Goal: Book appointment/travel/reservation

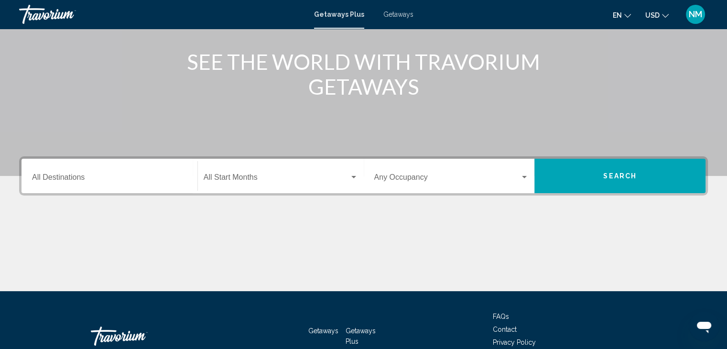
scroll to position [112, 0]
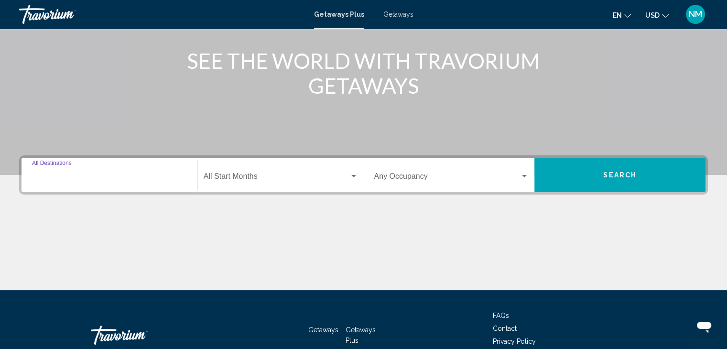
click at [97, 176] on input "Destination All Destinations" at bounding box center [109, 178] width 155 height 9
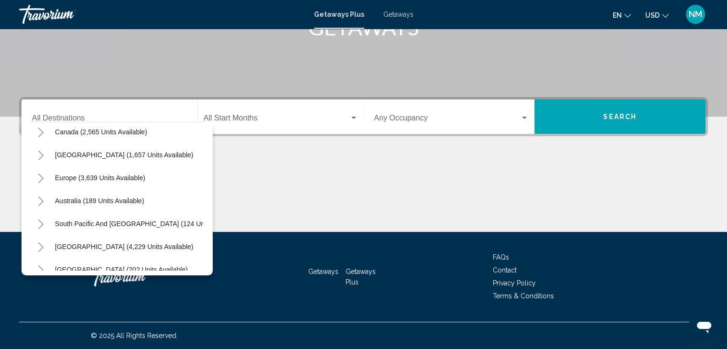
scroll to position [74, 0]
click at [70, 174] on button "Europe (3,639 units available)" at bounding box center [100, 179] width 100 height 22
type input "**********"
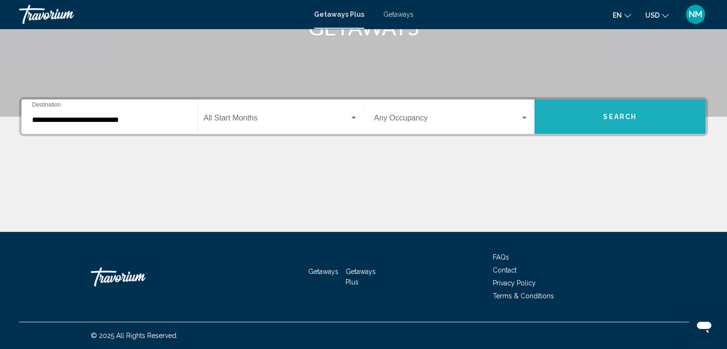
click at [592, 109] on button "Search" at bounding box center [619, 116] width 171 height 34
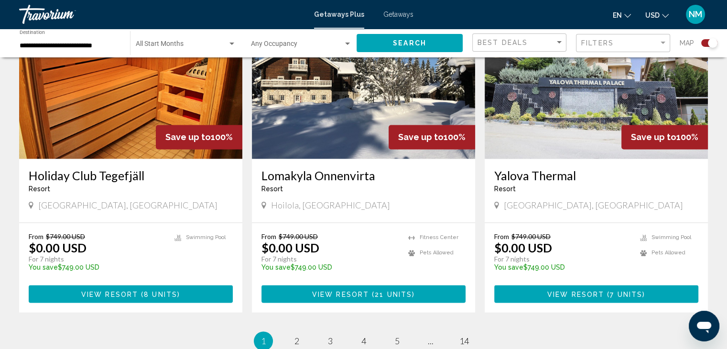
scroll to position [1454, 0]
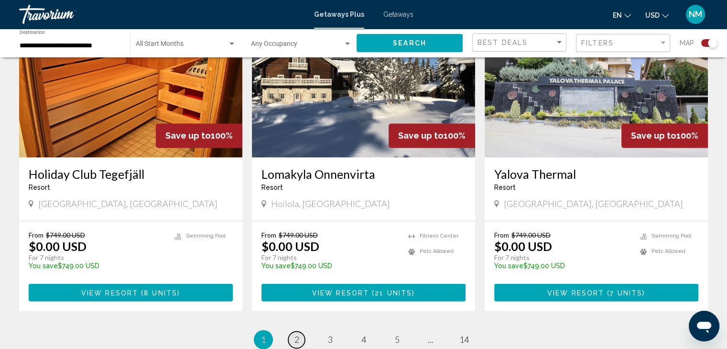
click at [299, 334] on span "2" at bounding box center [296, 339] width 5 height 11
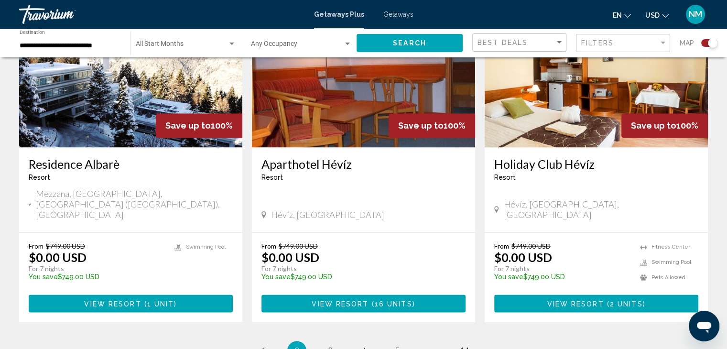
scroll to position [1390, 0]
click at [331, 345] on span "3" at bounding box center [330, 350] width 5 height 11
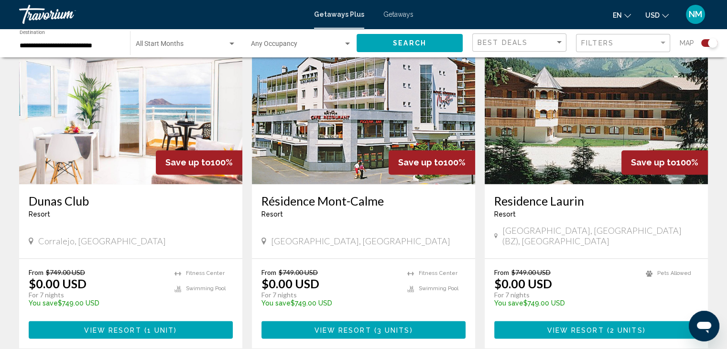
scroll to position [1354, 0]
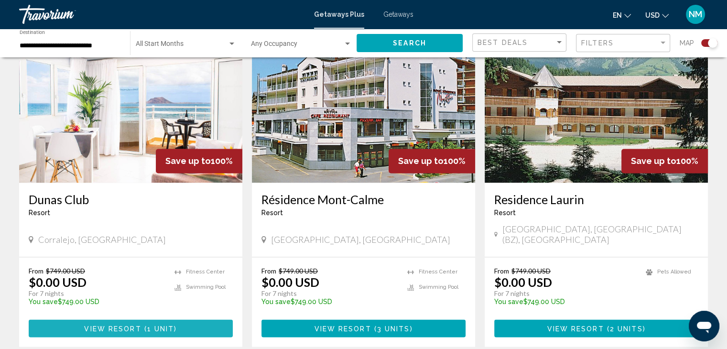
click at [128, 324] on span "View Resort" at bounding box center [112, 328] width 57 height 8
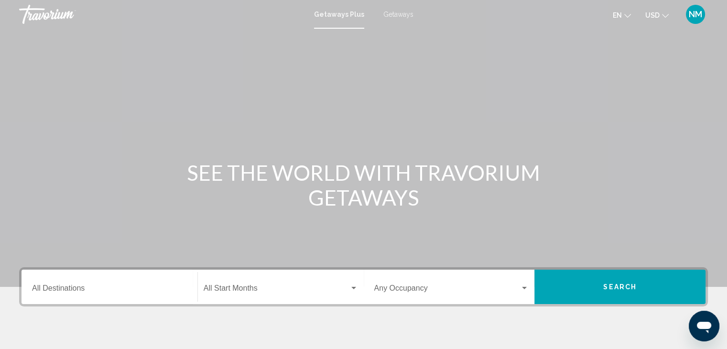
click at [404, 11] on span "Getaways" at bounding box center [398, 15] width 30 height 8
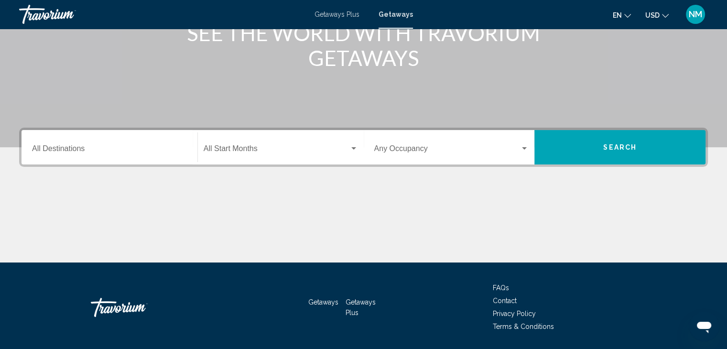
scroll to position [155, 0]
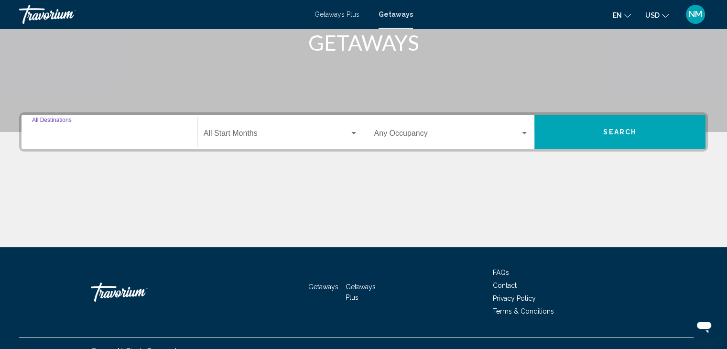
click at [76, 132] on input "Destination All Destinations" at bounding box center [109, 135] width 155 height 9
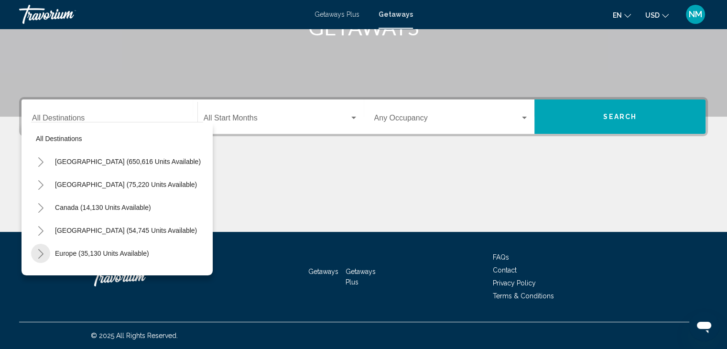
click at [41, 250] on icon "Toggle Europe (35,130 units available)" at bounding box center [40, 254] width 7 height 10
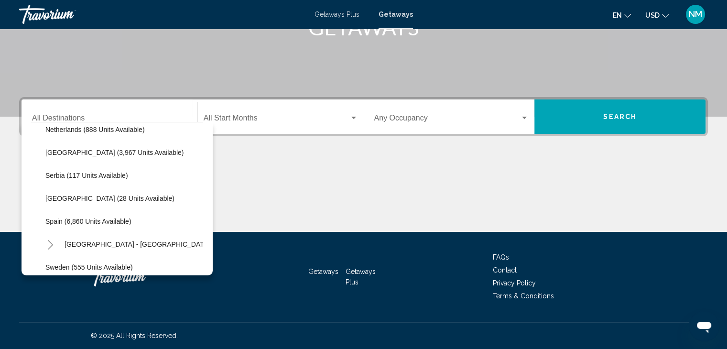
scroll to position [422, 0]
click at [113, 213] on button "Spain (6,860 units available)" at bounding box center [89, 221] width 96 height 22
type input "**********"
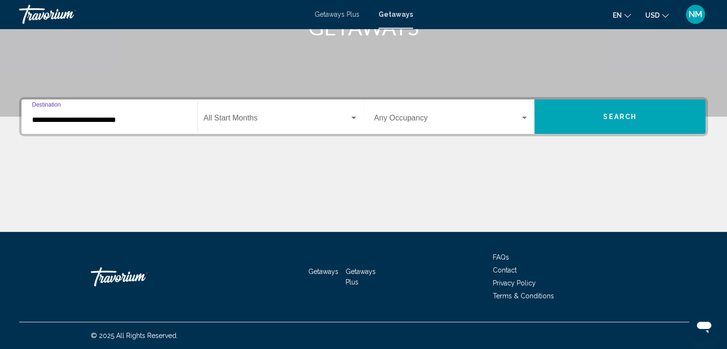
click at [564, 107] on button "Search" at bounding box center [619, 116] width 171 height 34
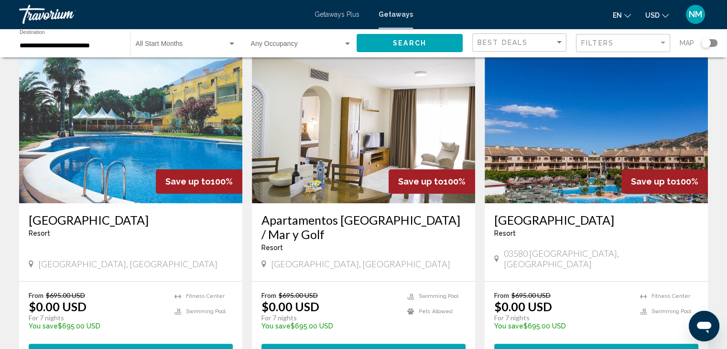
scroll to position [751, 0]
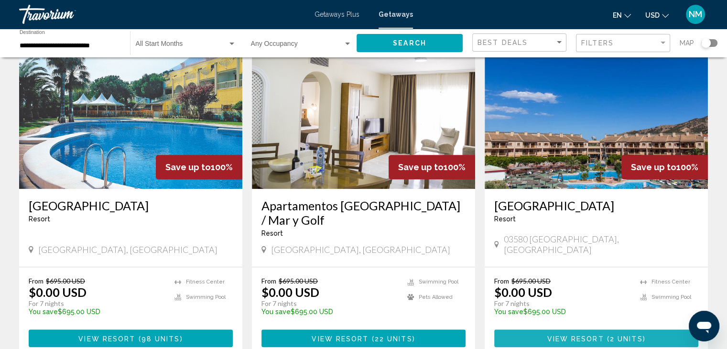
click at [602, 335] on span "View Resort" at bounding box center [575, 339] width 57 height 8
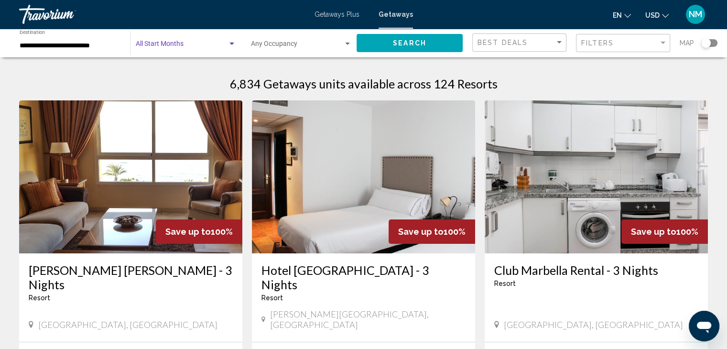
click at [173, 45] on span "Search widget" at bounding box center [182, 46] width 92 height 8
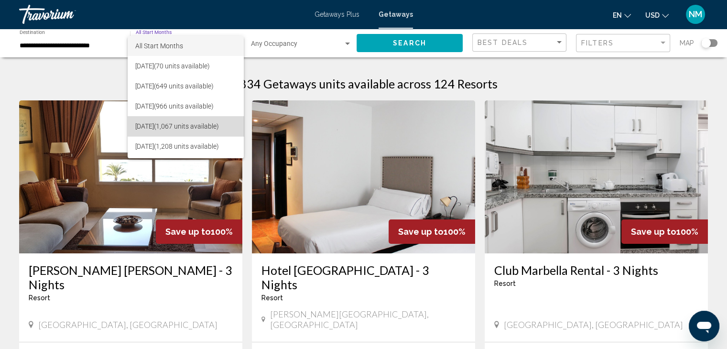
click at [159, 125] on span "November 2025 (1,067 units available)" at bounding box center [185, 126] width 100 height 20
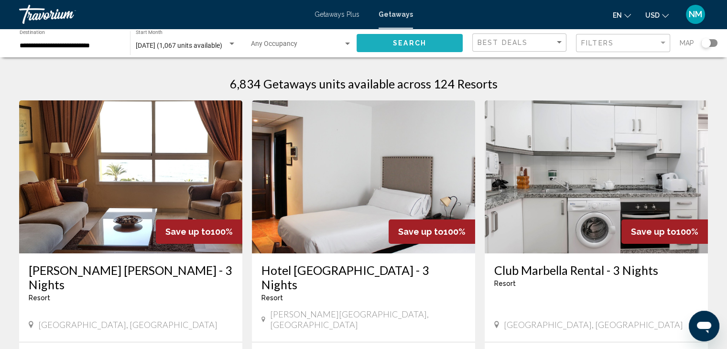
click at [415, 41] on span "Search" at bounding box center [409, 44] width 33 height 8
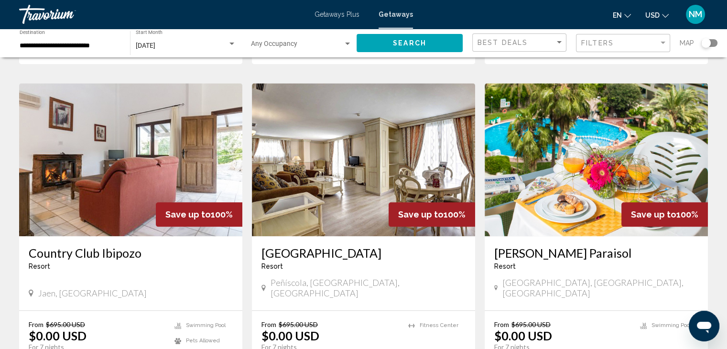
scroll to position [1047, 0]
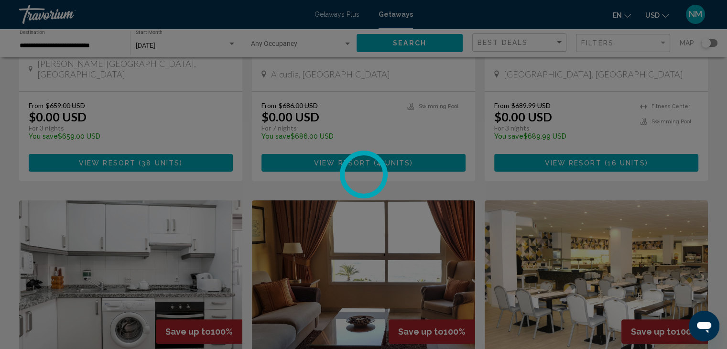
scroll to position [0, 0]
